Goal: Communication & Community: Ask a question

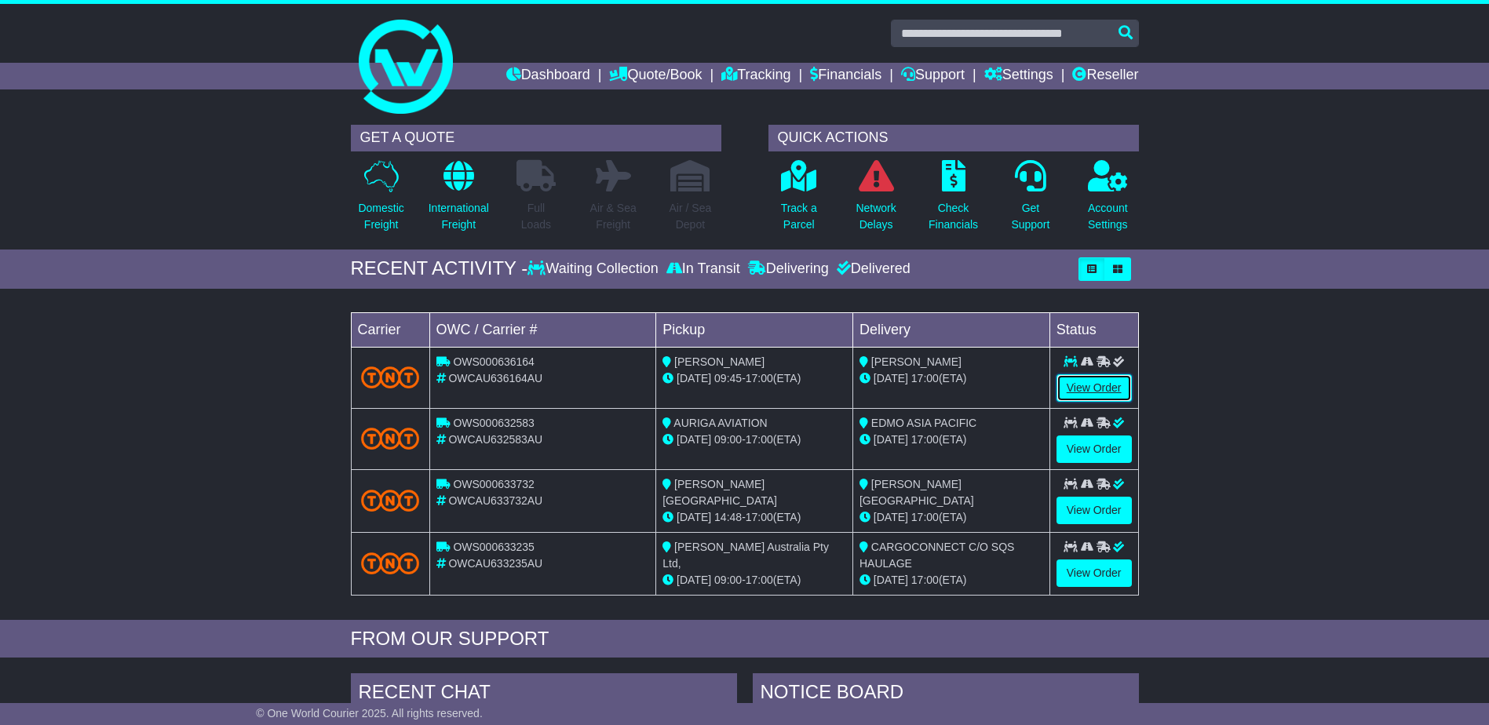
click at [1101, 398] on link "View Order" at bounding box center [1094, 388] width 75 height 27
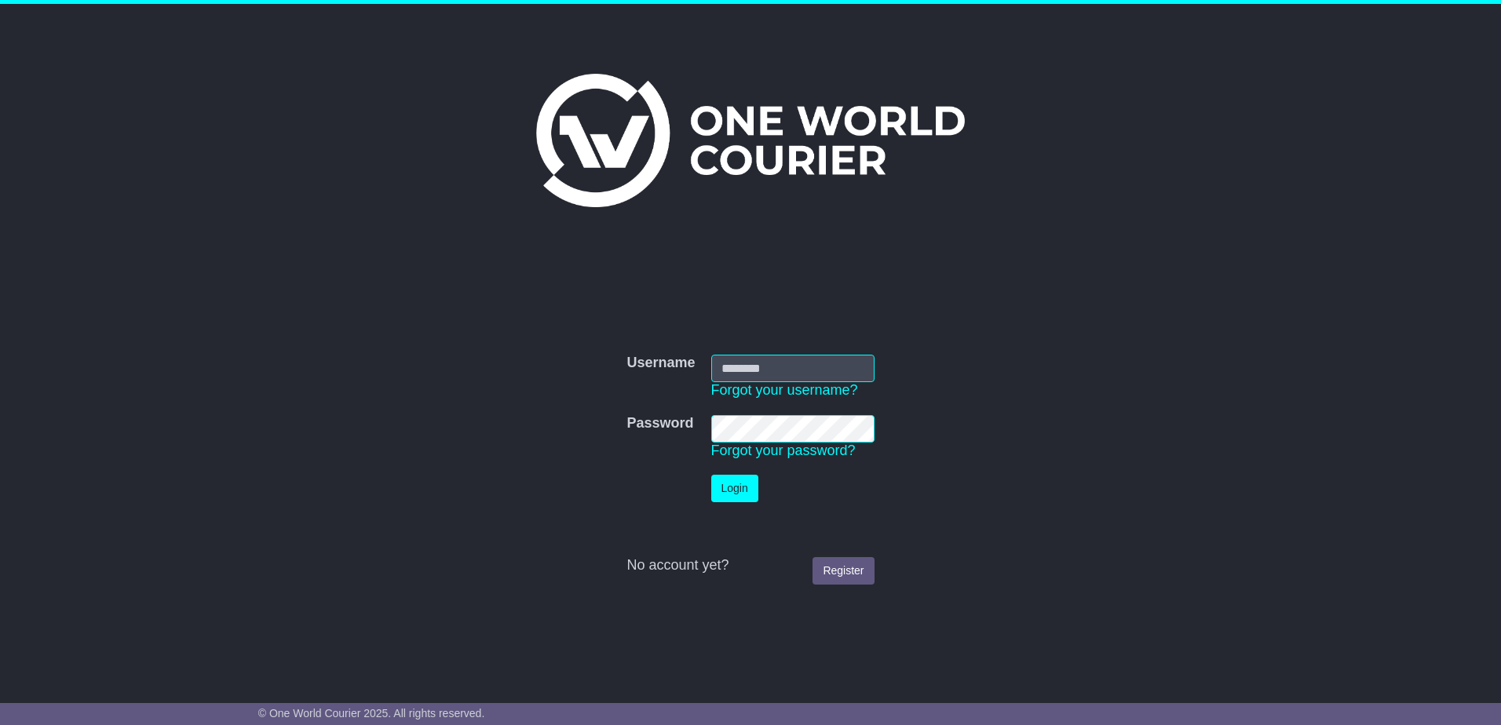
type input "**********"
drag, startPoint x: 759, startPoint y: 495, endPoint x: 750, endPoint y: 495, distance: 9.4
click at [756, 495] on td "Login" at bounding box center [792, 488] width 179 height 43
click at [744, 494] on button "Login" at bounding box center [734, 488] width 47 height 27
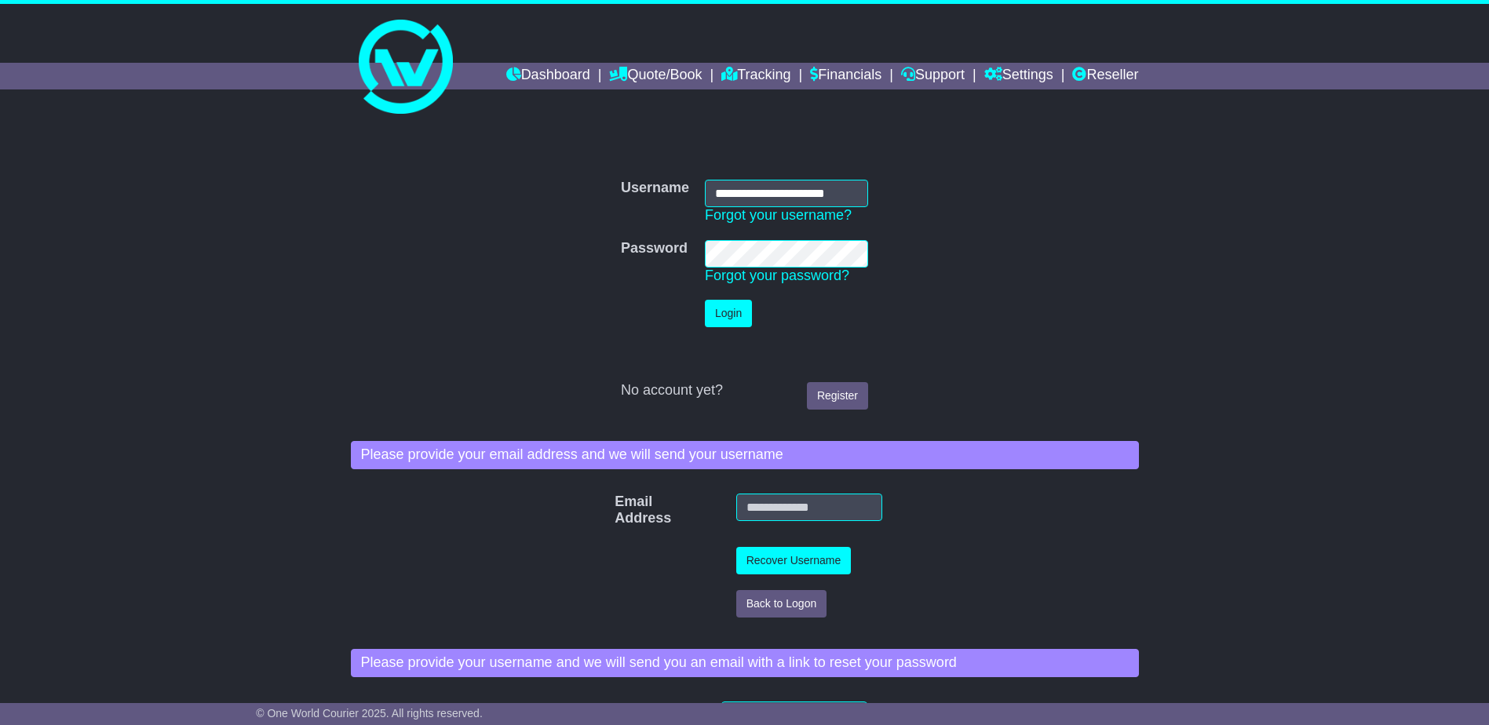
click at [729, 333] on td "Login" at bounding box center [786, 313] width 179 height 43
click at [732, 321] on button "Login" at bounding box center [728, 313] width 47 height 27
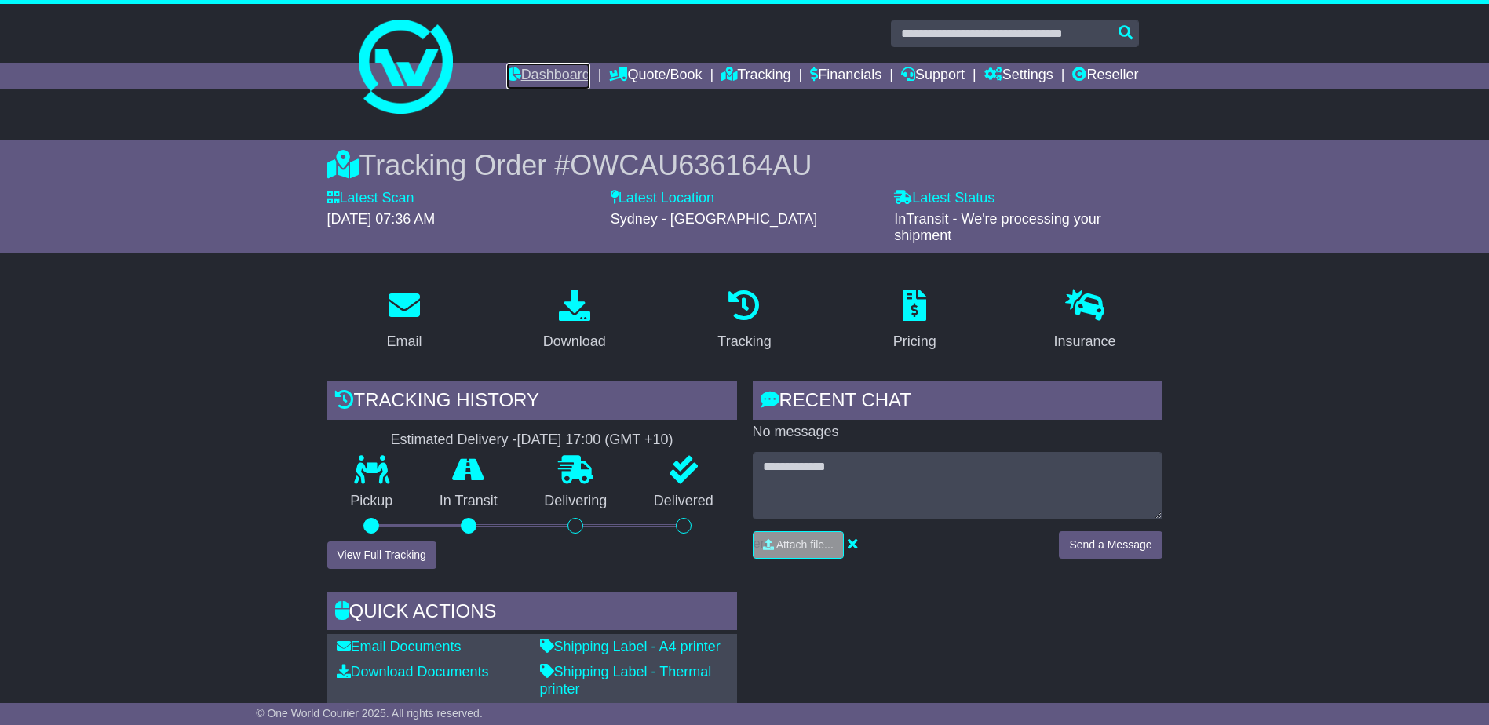
click at [525, 82] on link "Dashboard" at bounding box center [548, 76] width 84 height 27
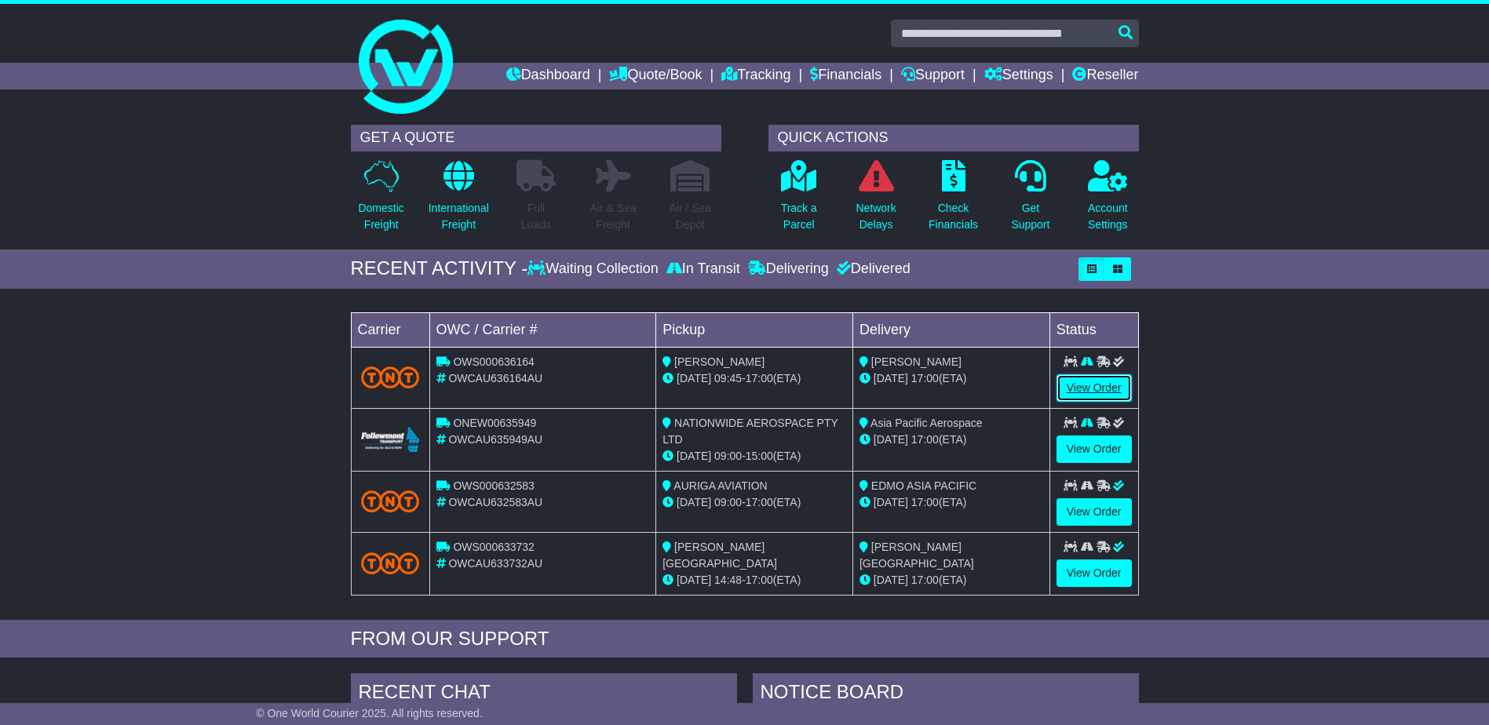
click at [1092, 393] on link "View Order" at bounding box center [1094, 388] width 75 height 27
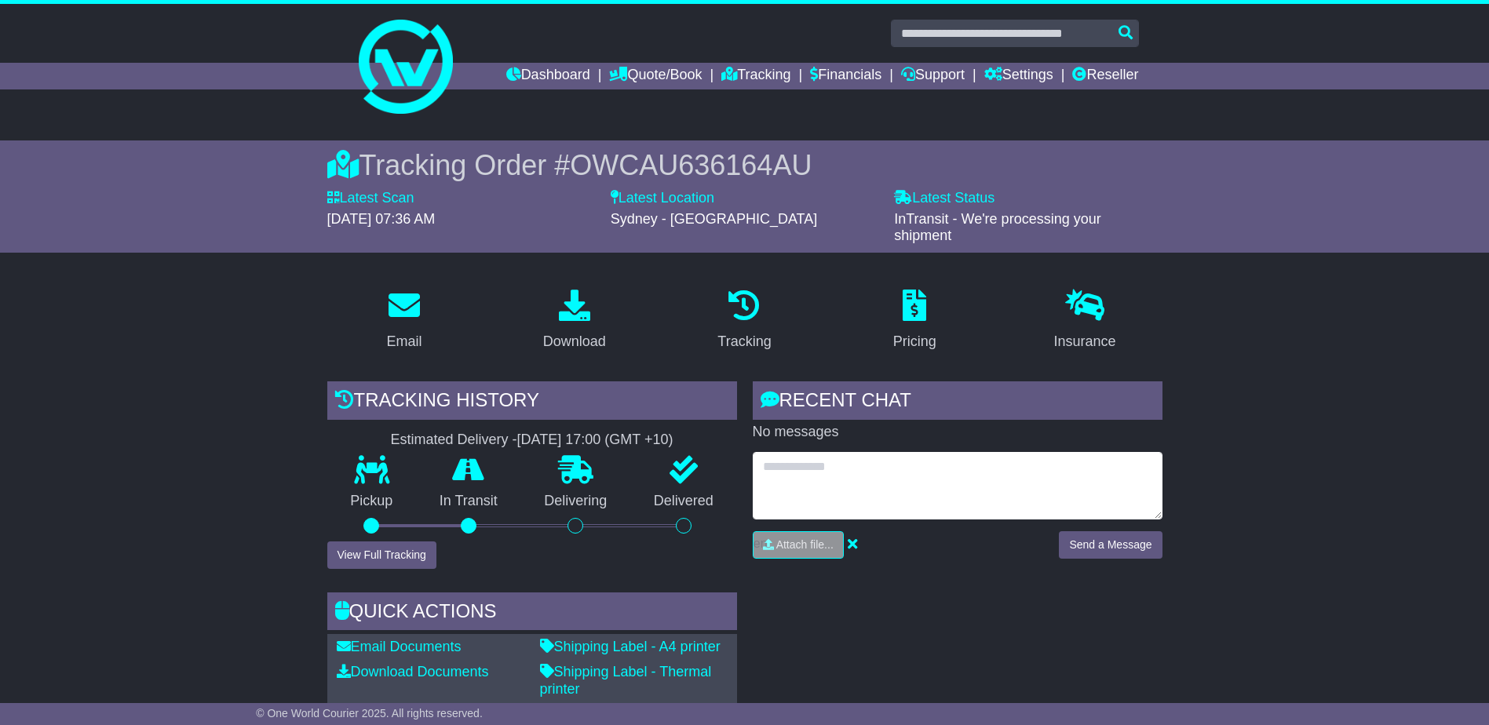
click at [909, 472] on textarea at bounding box center [958, 486] width 410 height 68
type textarea "*"
type textarea "**********"
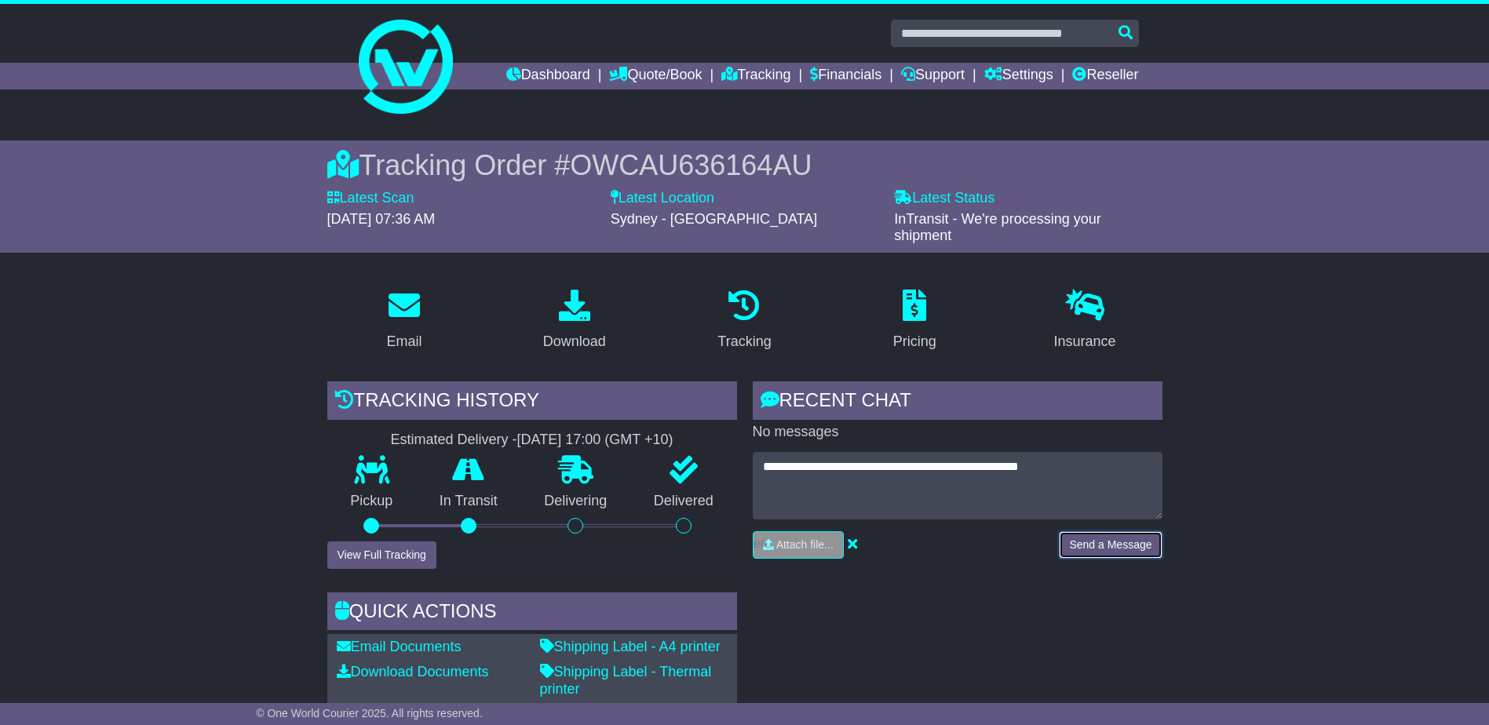
click at [1091, 535] on button "Send a Message" at bounding box center [1110, 545] width 103 height 27
